Goal: Find specific page/section: Find specific page/section

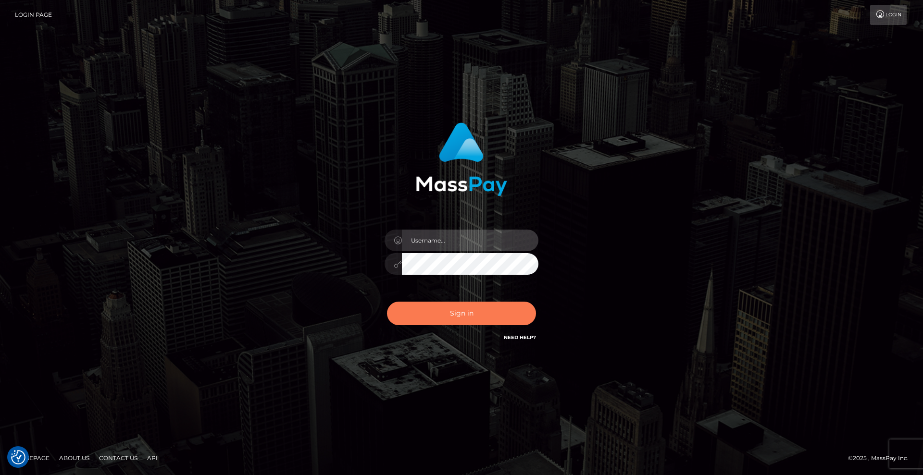
type input "Lady"
drag, startPoint x: 505, startPoint y: 309, endPoint x: 539, endPoint y: 299, distance: 35.1
click at [505, 310] on button "Sign in" at bounding box center [461, 314] width 149 height 24
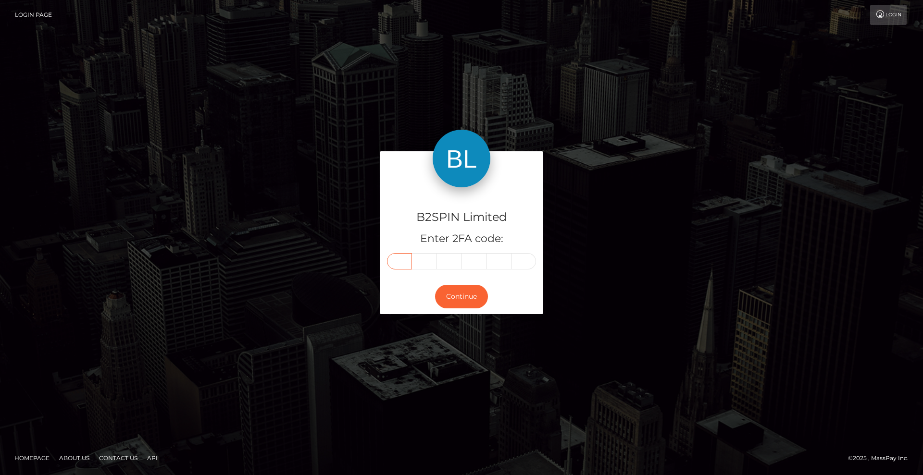
click at [398, 264] on input "text" at bounding box center [399, 261] width 25 height 16
type input "3"
type input "7"
type input "0"
type input "4"
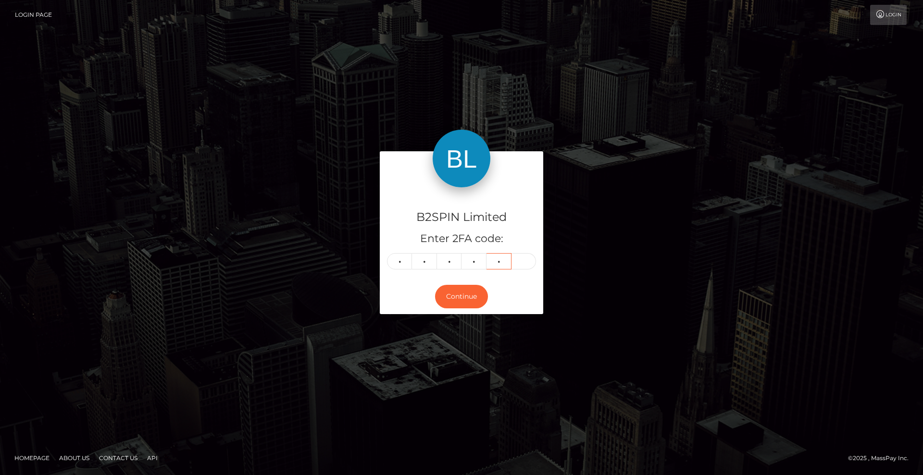
type input "5"
type input "6"
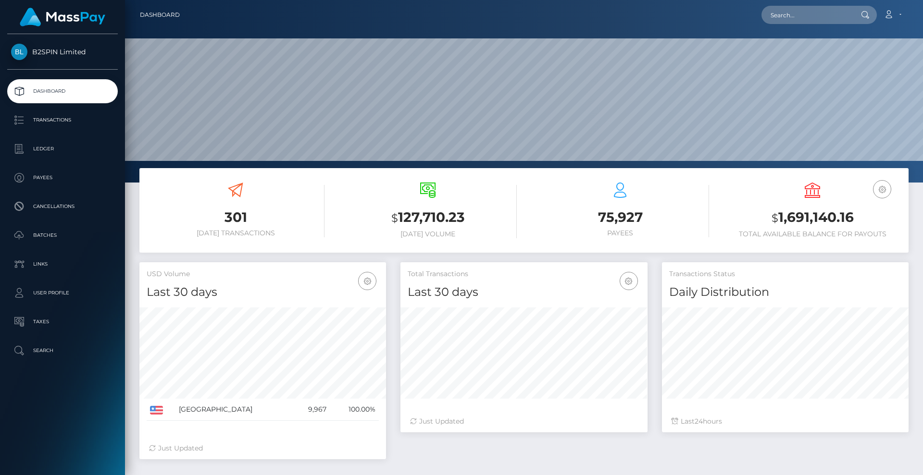
scroll to position [171, 247]
click at [786, 14] on input "text" at bounding box center [807, 15] width 90 height 18
paste input "3194214"
drag, startPoint x: 809, startPoint y: 17, endPoint x: 689, endPoint y: 7, distance: 119.7
click at [703, 8] on div "3194214 Loading... Loading... Account Edit Profile Logout" at bounding box center [547, 15] width 721 height 20
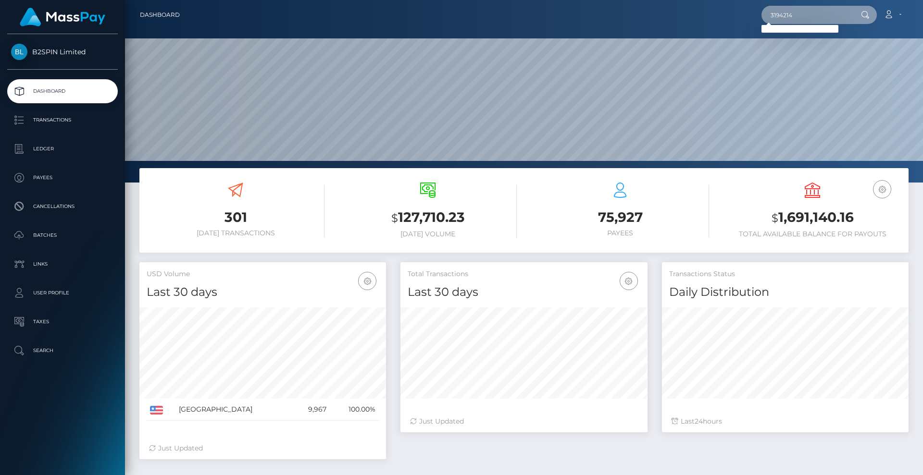
paste input "1717398065"
type input "1717398065"
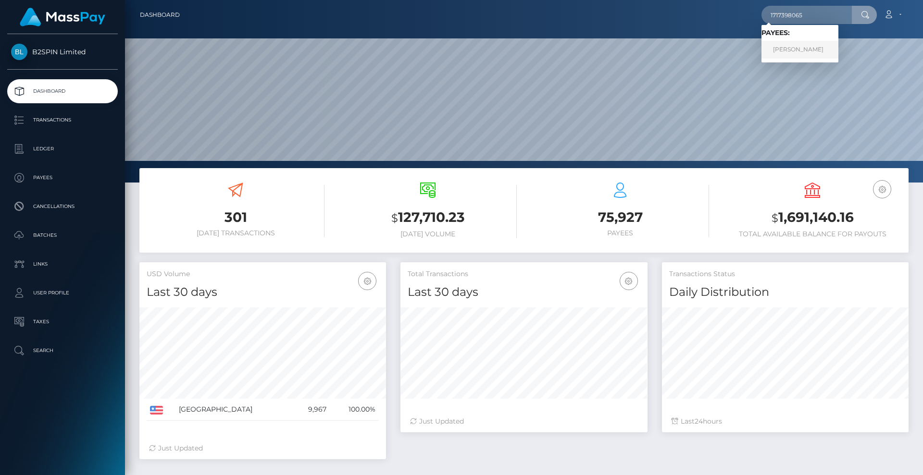
click at [813, 43] on link "XUAN V NGUYEN" at bounding box center [800, 50] width 77 height 18
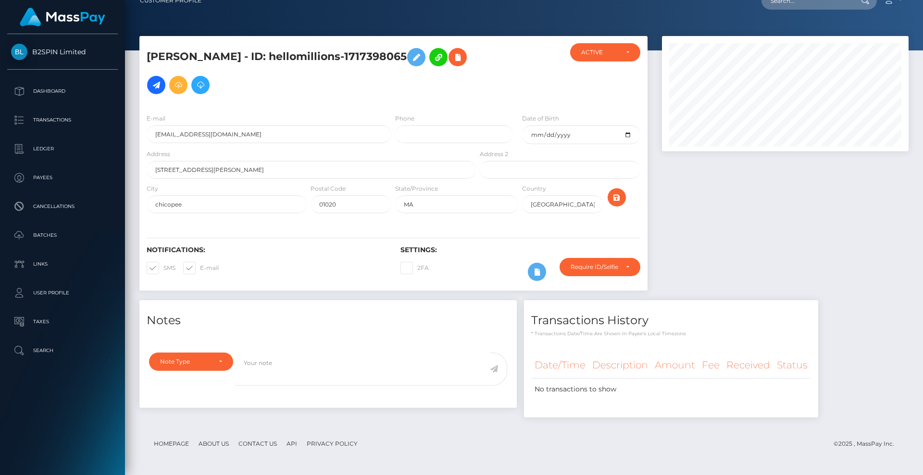
scroll to position [115, 247]
